Goal: Information Seeking & Learning: Understand process/instructions

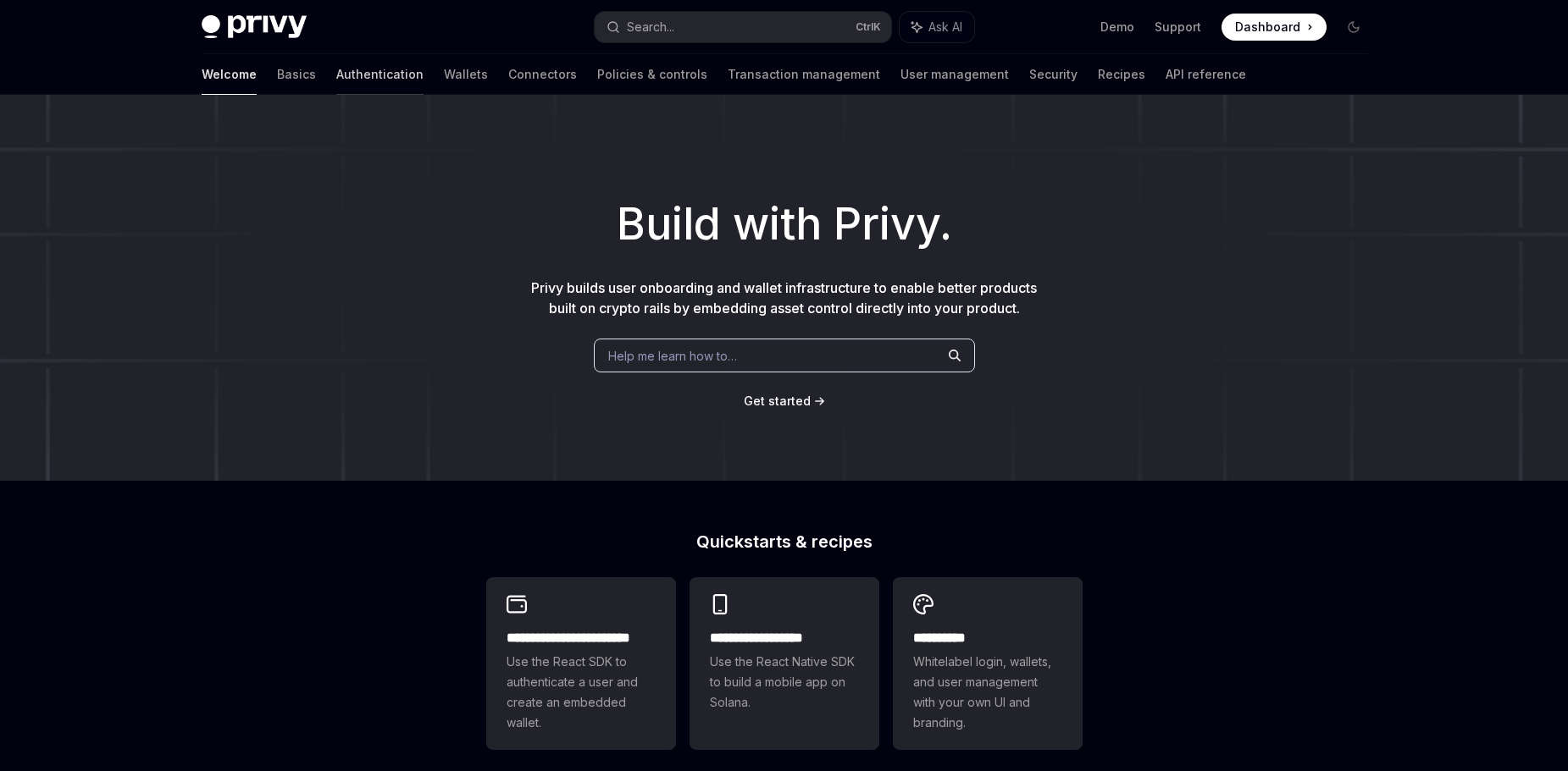
click at [336, 76] on link "Authentication" at bounding box center [379, 74] width 87 height 40
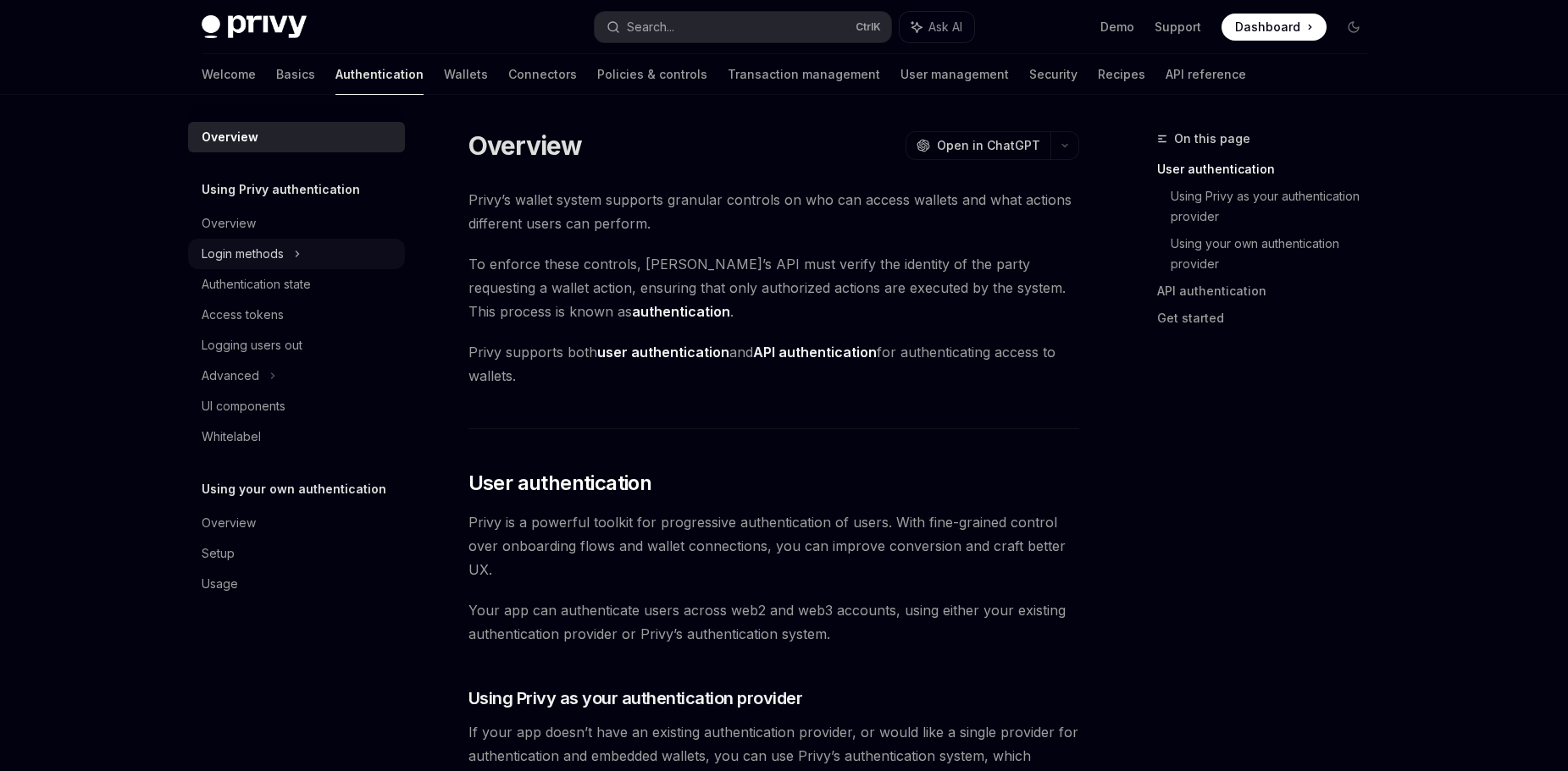
click at [304, 253] on div "Login methods" at bounding box center [296, 253] width 217 height 30
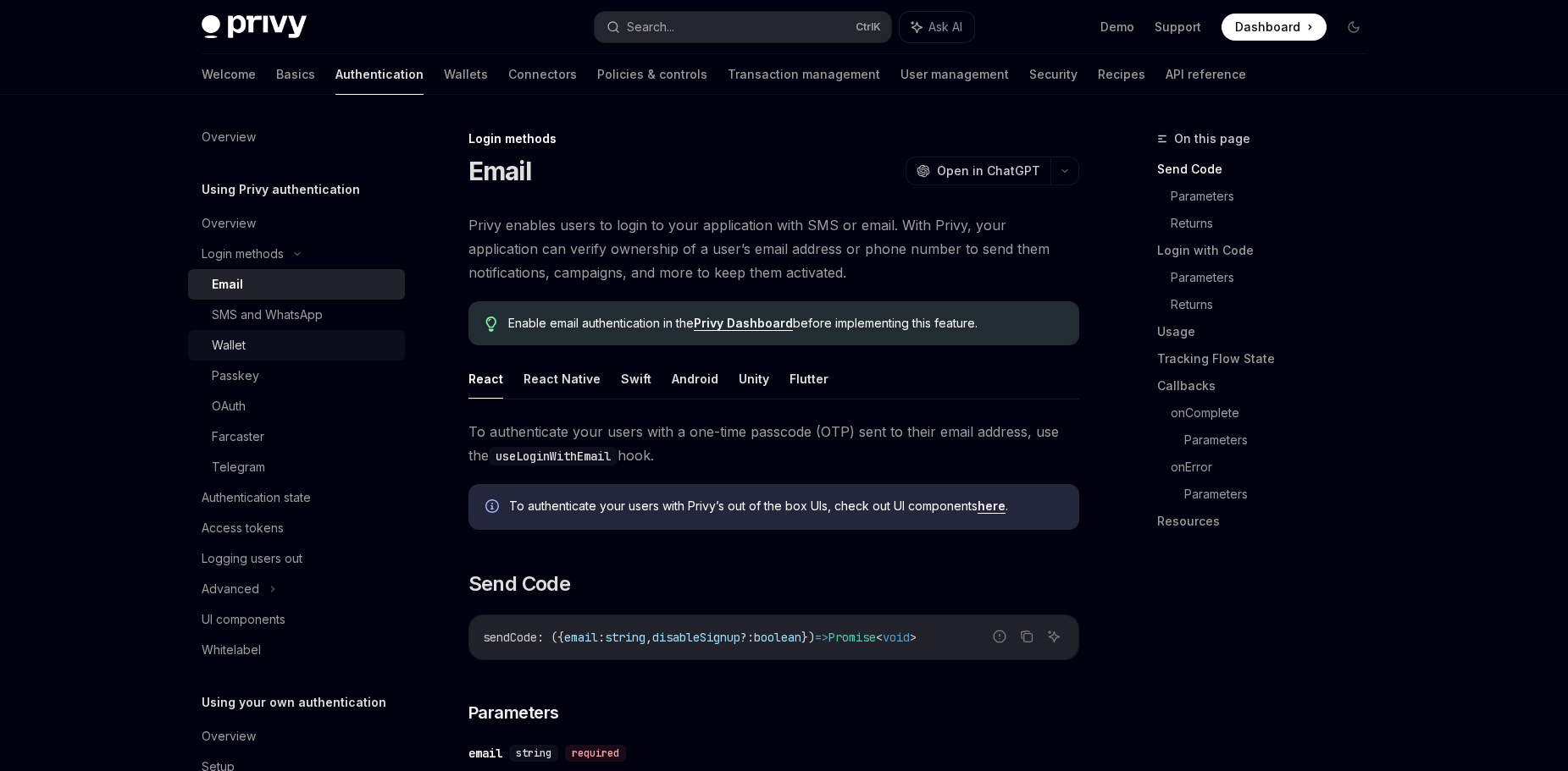
click at [258, 349] on div "Wallet" at bounding box center [304, 345] width 183 height 21
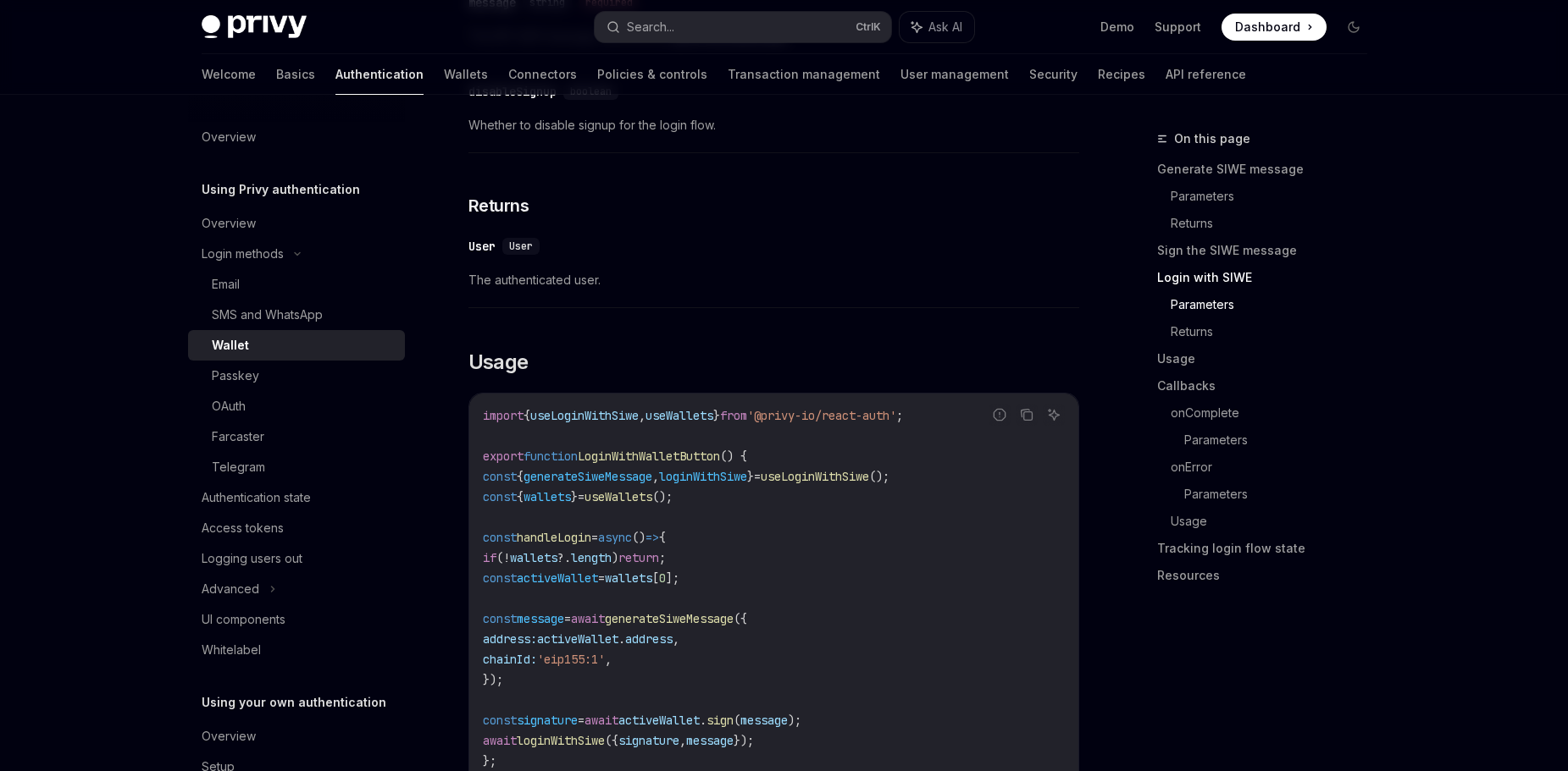
scroll to position [1778, 0]
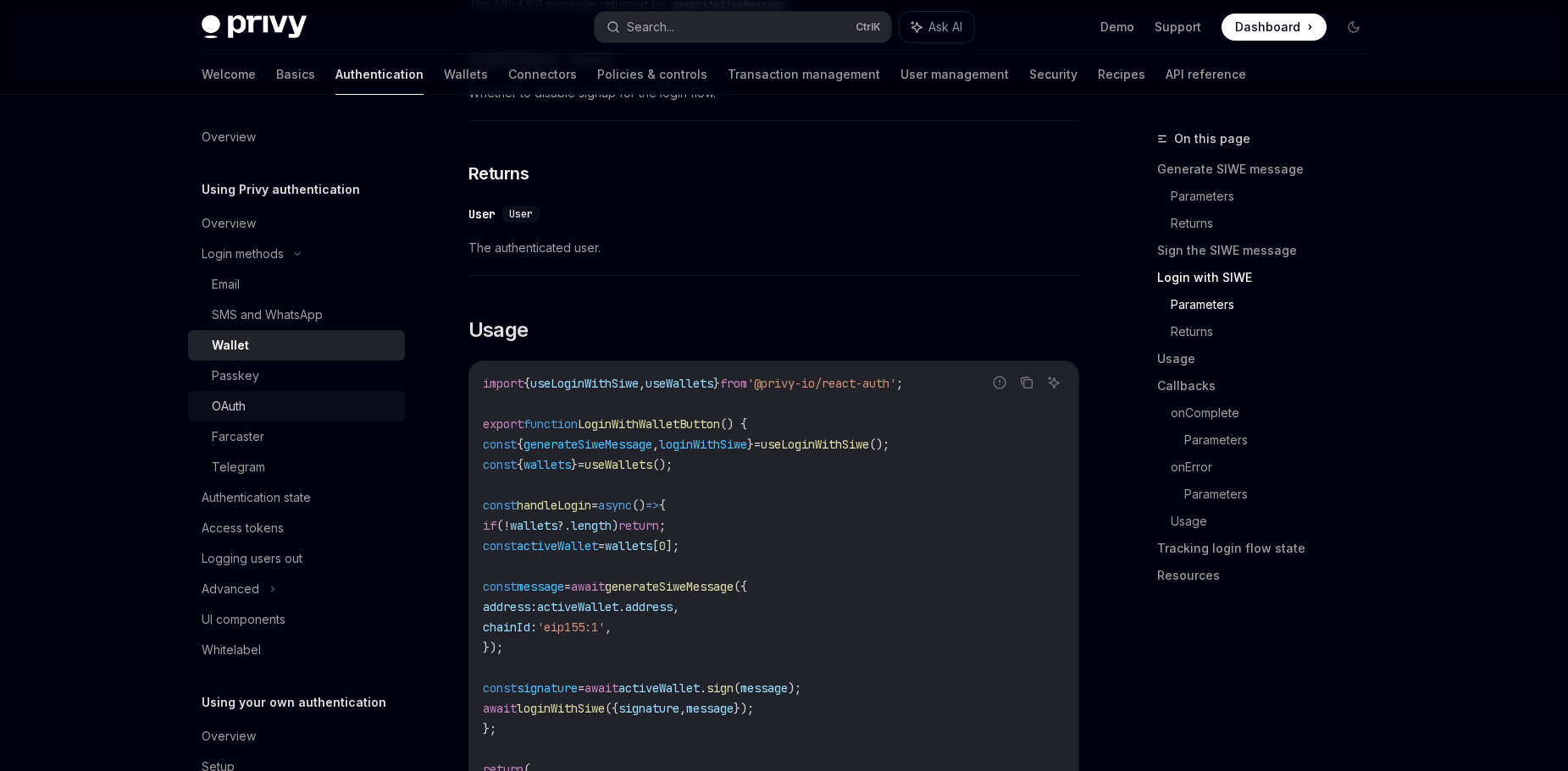
click at [252, 405] on div "OAuth" at bounding box center [304, 406] width 183 height 21
type textarea "*"
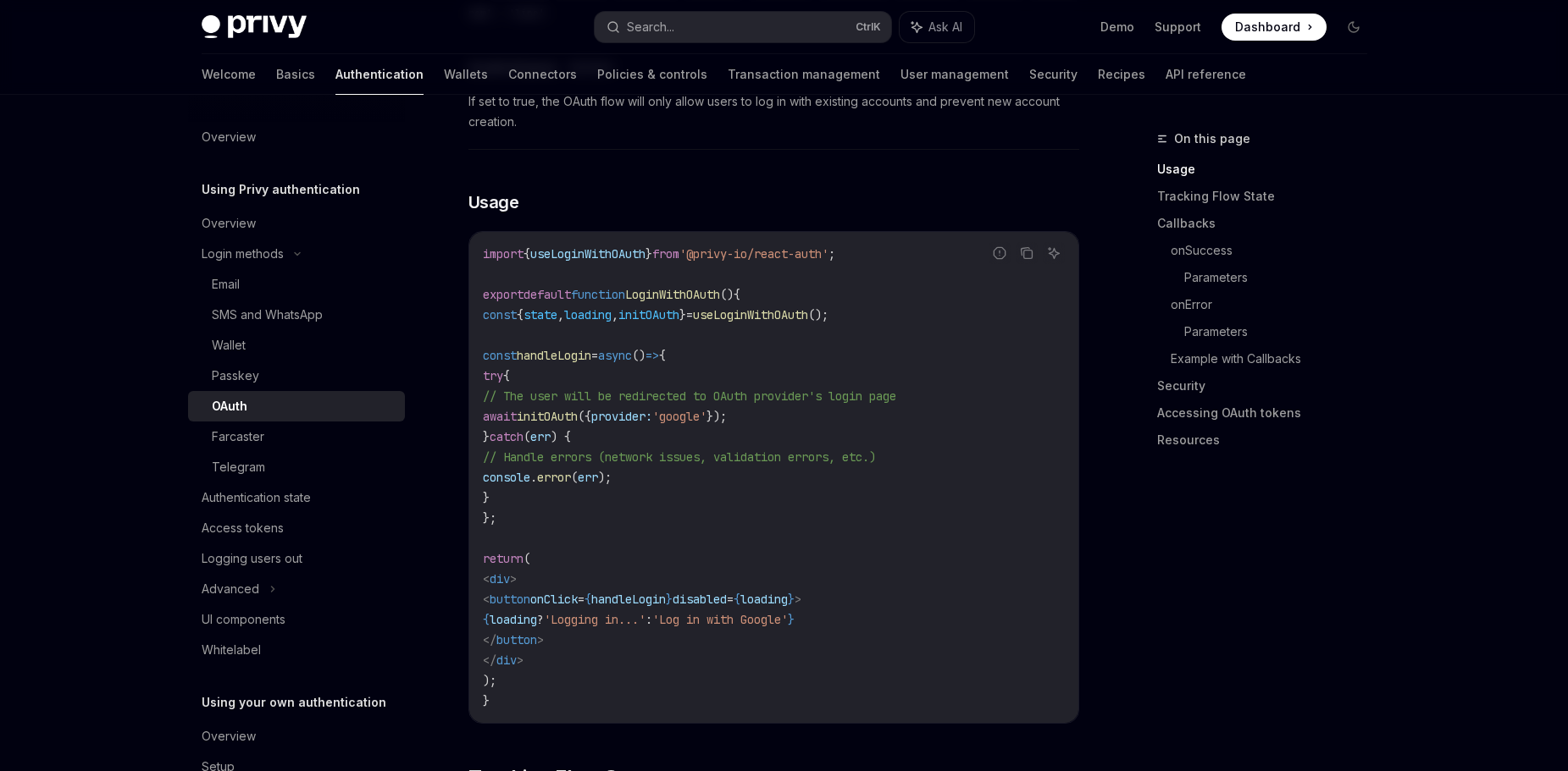
scroll to position [931, 0]
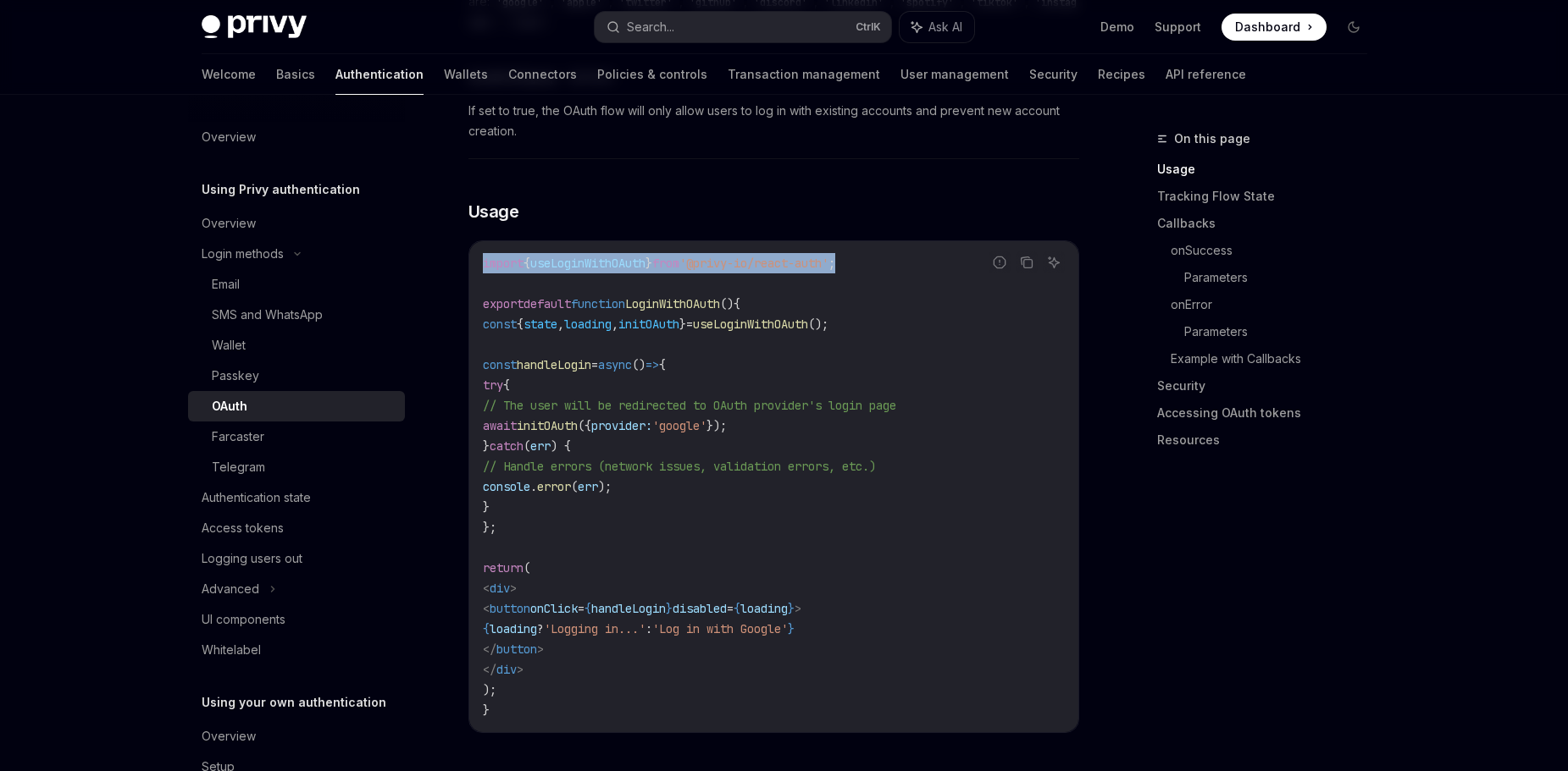
drag, startPoint x: 893, startPoint y: 251, endPoint x: 480, endPoint y: 248, distance: 413.0
click at [480, 248] on div "import { useLoginWithOAuth } from '@privy-io/react-auth' ; export default funct…" at bounding box center [774, 487] width 609 height 491
copy span "import { useLoginWithOAuth } from '@privy-io/react-auth' ;"
click at [589, 255] on span "useLoginWithOAuth" at bounding box center [588, 263] width 115 height 16
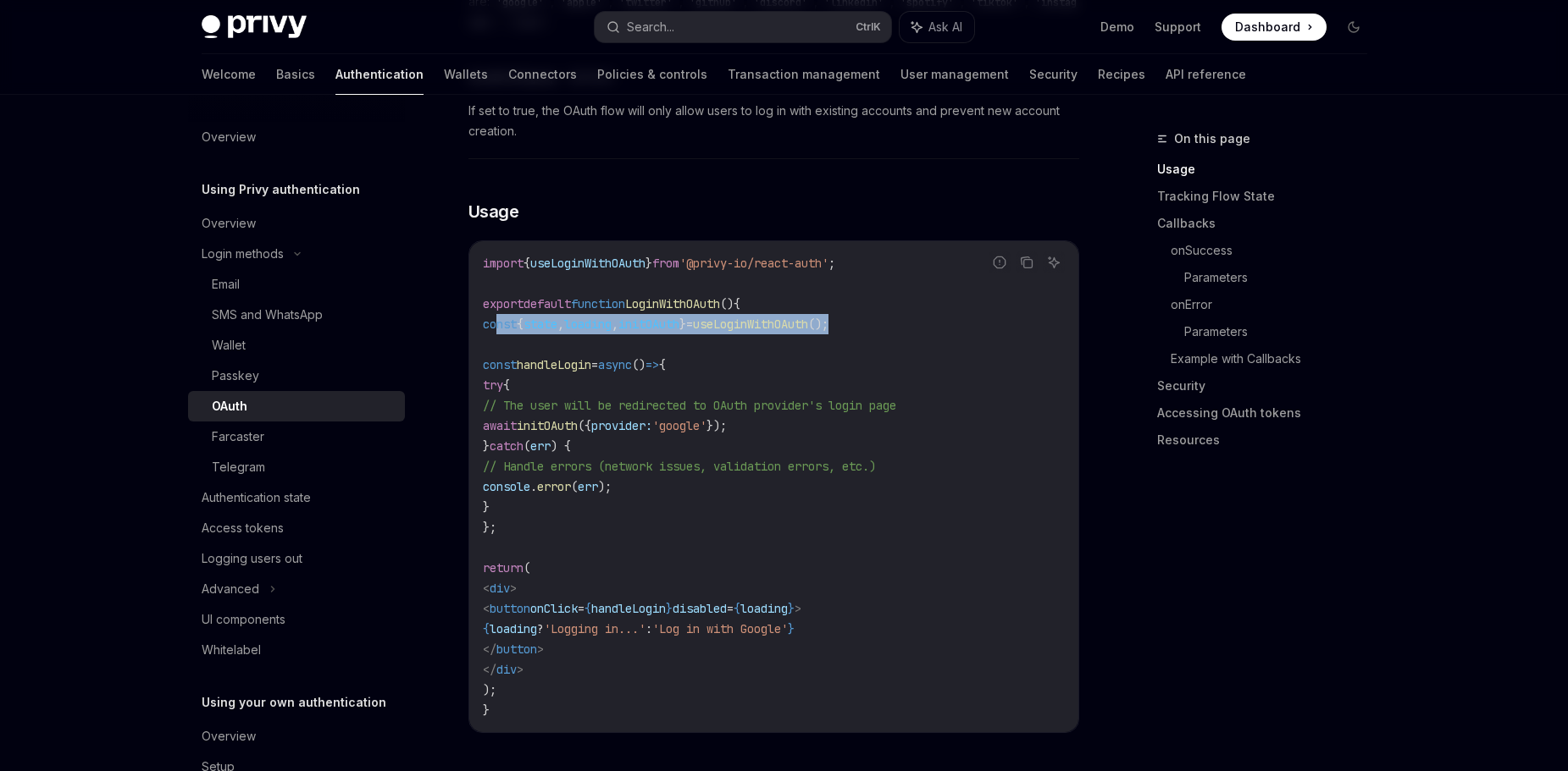
drag, startPoint x: 925, startPoint y: 313, endPoint x: 496, endPoint y: 313, distance: 429.0
click at [496, 313] on code "import { useLoginWithOAuth } from '@privy-io/react-auth' ; export default funct…" at bounding box center [773, 487] width 582 height 468
copy span "const { state , loading , initOAuth } = useLoginWithOAuth ();"
drag, startPoint x: 868, startPoint y: 409, endPoint x: 555, endPoint y: 417, distance: 313.1
click at [555, 417] on code "import { useLoginWithOAuth } from '@privy-io/react-auth' ; export default funct…" at bounding box center [773, 487] width 582 height 468
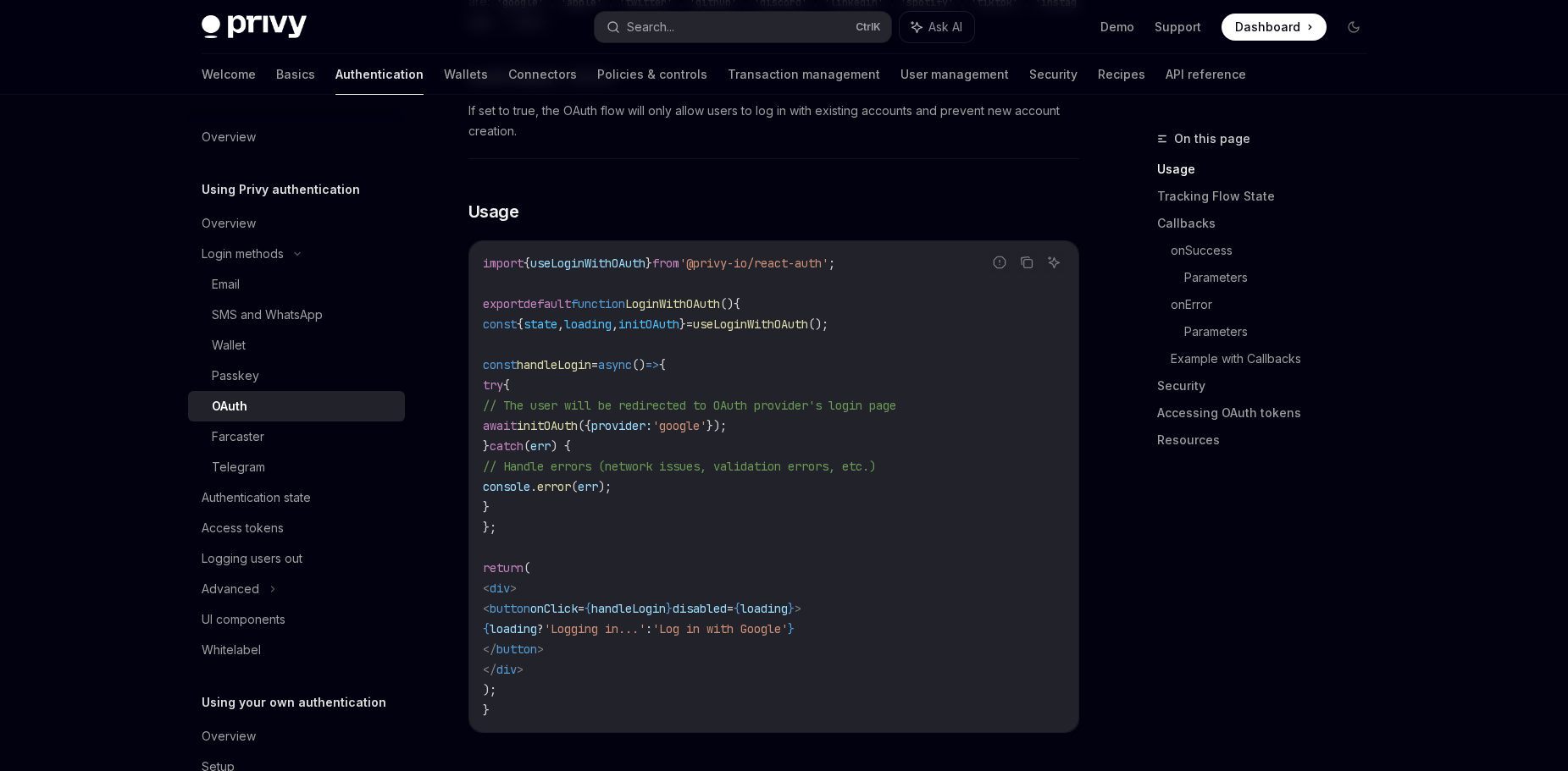
click at [508, 522] on code "import { useLoginWithOAuth } from '@privy-io/react-auth' ; export default funct…" at bounding box center [773, 487] width 582 height 468
drag, startPoint x: 523, startPoint y: 509, endPoint x: 496, endPoint y: 350, distance: 161.3
click at [496, 350] on code "import { useLoginWithOAuth } from '@privy-io/react-auth' ; export default funct…" at bounding box center [773, 487] width 582 height 468
copy code "const handleLogin = async () => { try { // The user will be redirected to OAuth…"
click at [704, 536] on code "import { useLoginWithOAuth } from '@privy-io/react-auth' ; export default funct…" at bounding box center [773, 487] width 582 height 468
